Goal: Information Seeking & Learning: Learn about a topic

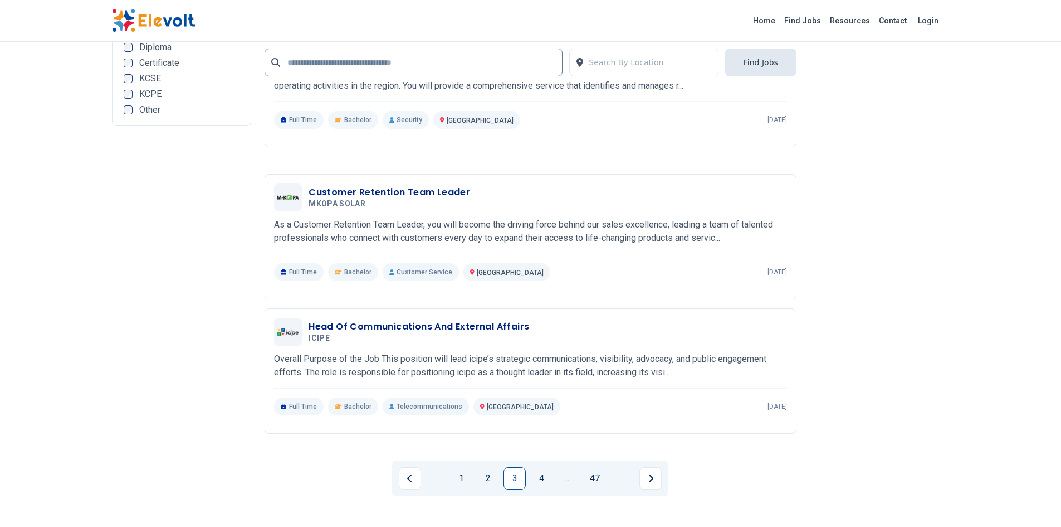
scroll to position [2269, 0]
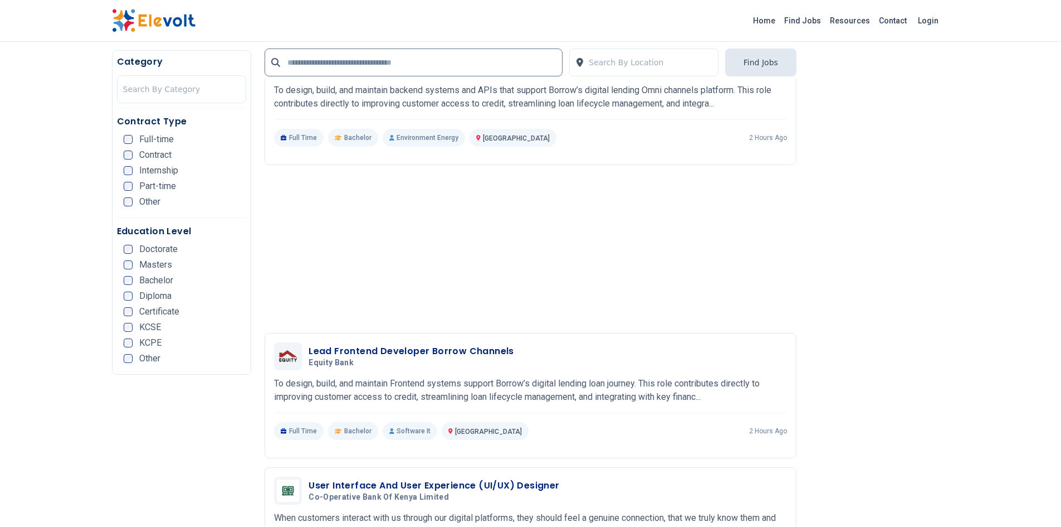
scroll to position [1412, 0]
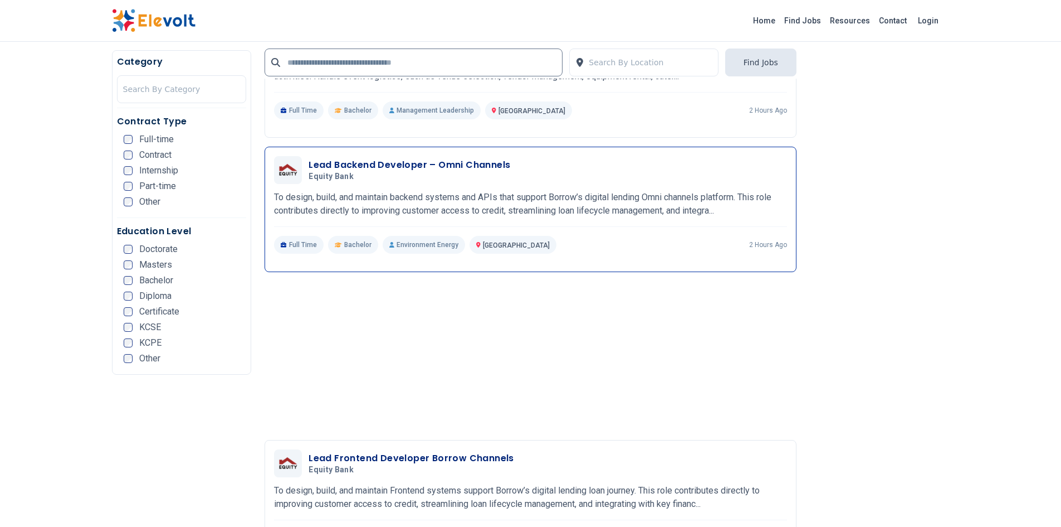
click at [478, 164] on h3 "Lead Backend Developer – Omni Channels" at bounding box center [410, 164] width 202 height 13
